Goal: Navigation & Orientation: Understand site structure

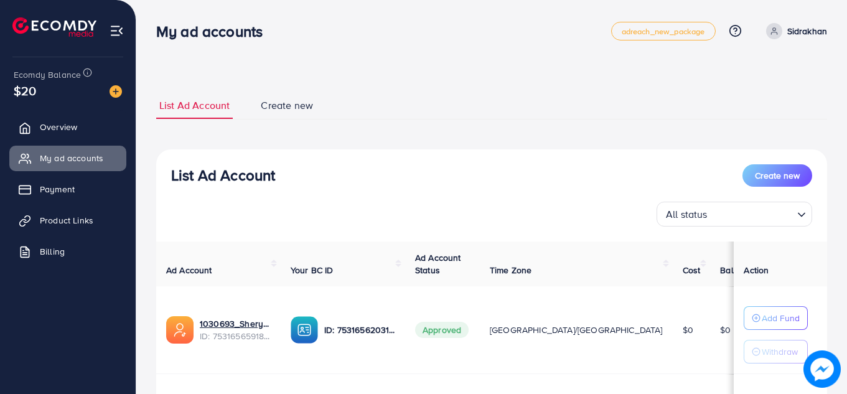
scroll to position [158, 0]
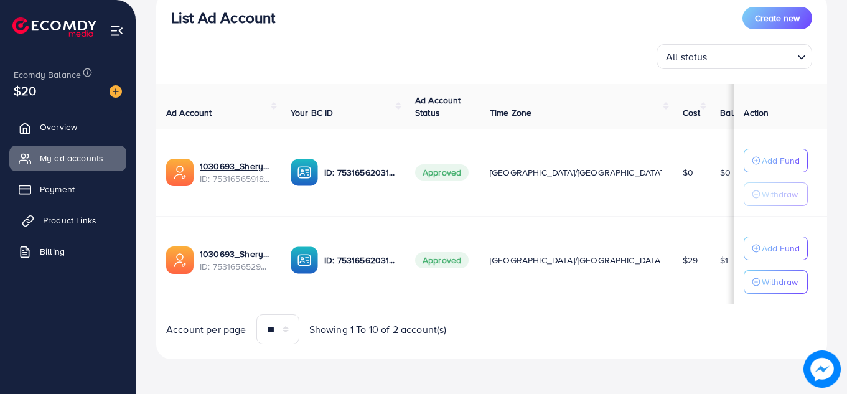
click at [81, 218] on span "Product Links" at bounding box center [70, 220] width 54 height 12
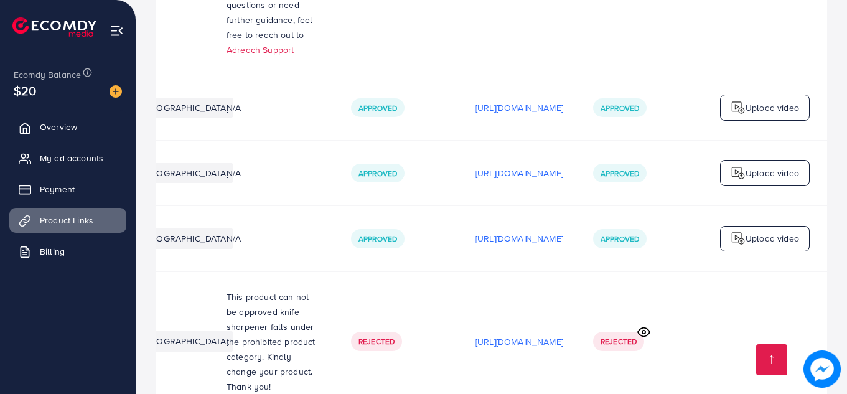
scroll to position [2508, 0]
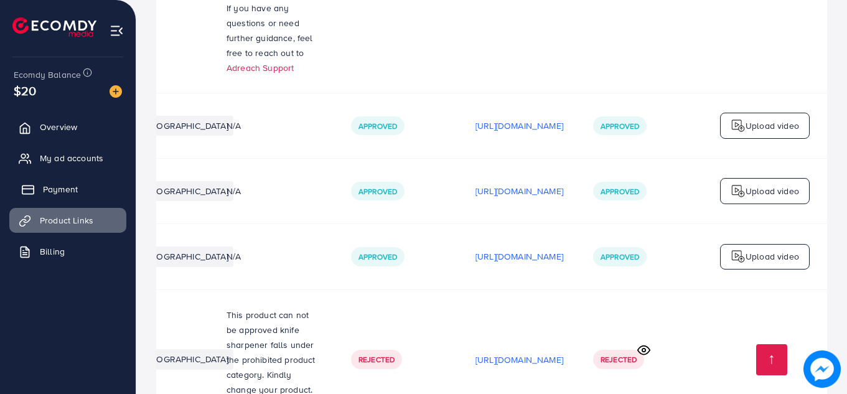
click at [67, 187] on span "Payment" at bounding box center [60, 189] width 35 height 12
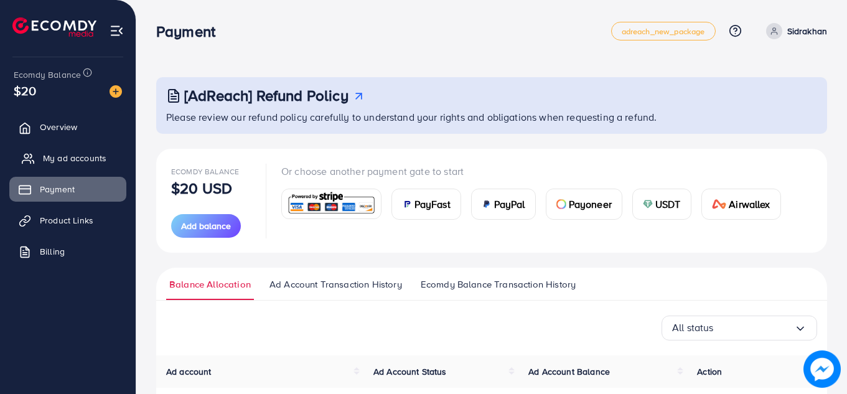
click at [98, 158] on span "My ad accounts" at bounding box center [75, 158] width 64 height 12
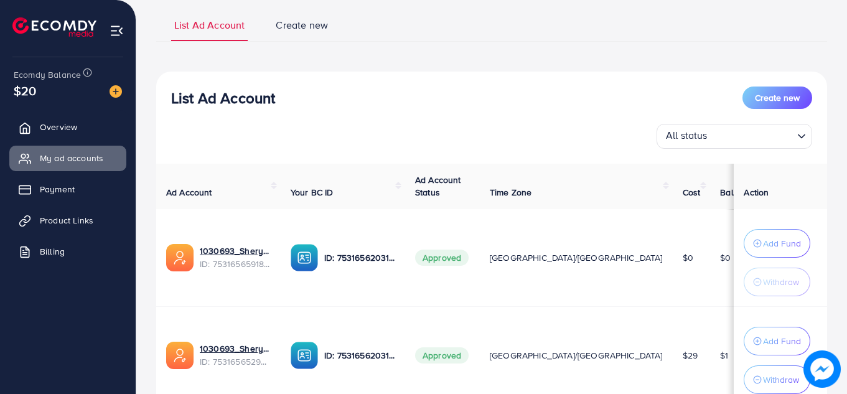
scroll to position [29, 0]
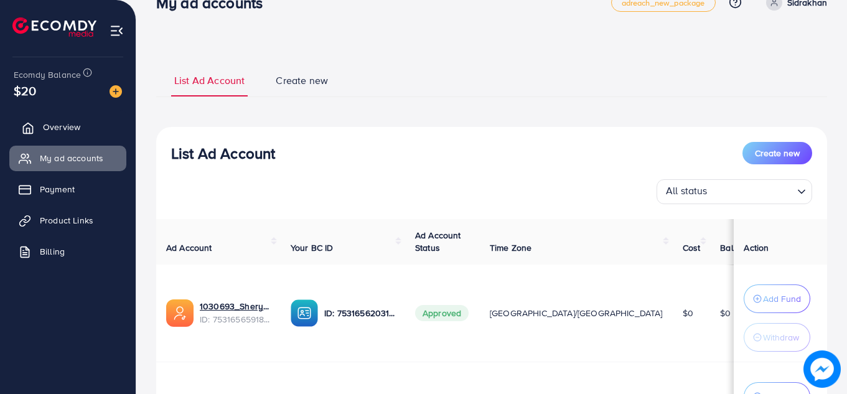
click at [72, 126] on span "Overview" at bounding box center [61, 127] width 37 height 12
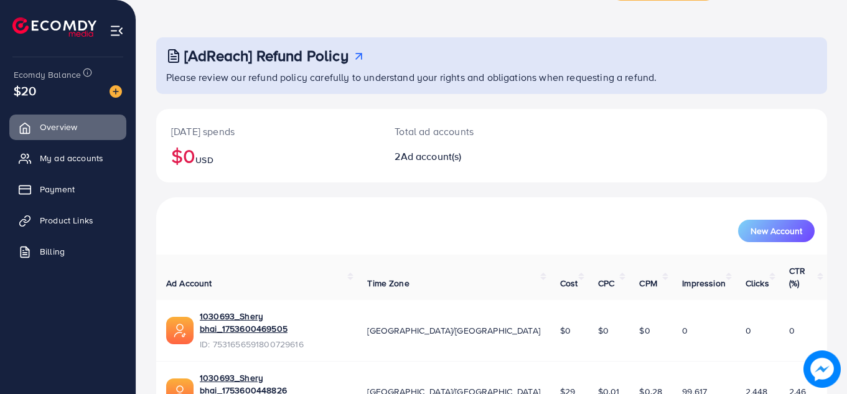
scroll to position [83, 0]
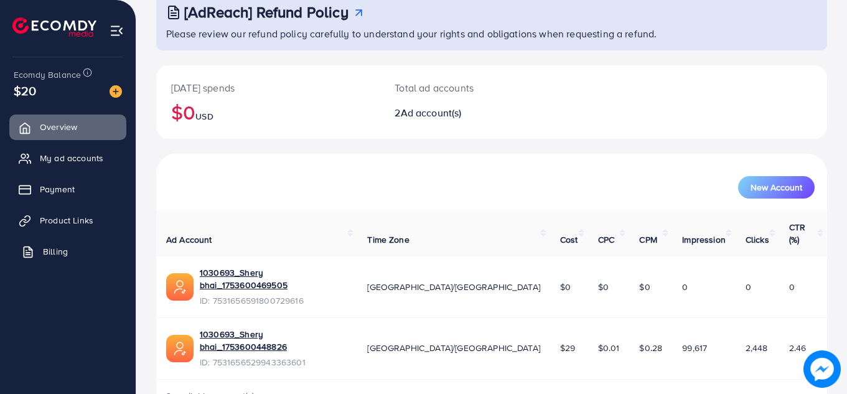
click at [67, 249] on span "Billing" at bounding box center [55, 251] width 25 height 12
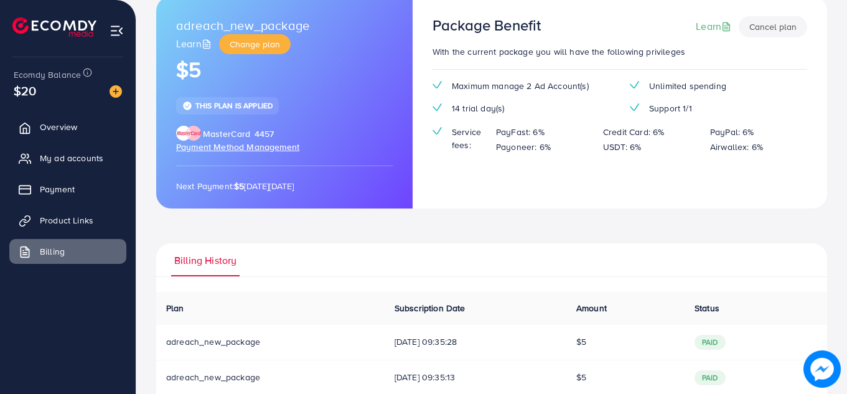
scroll to position [3, 0]
